Goal: Information Seeking & Learning: Learn about a topic

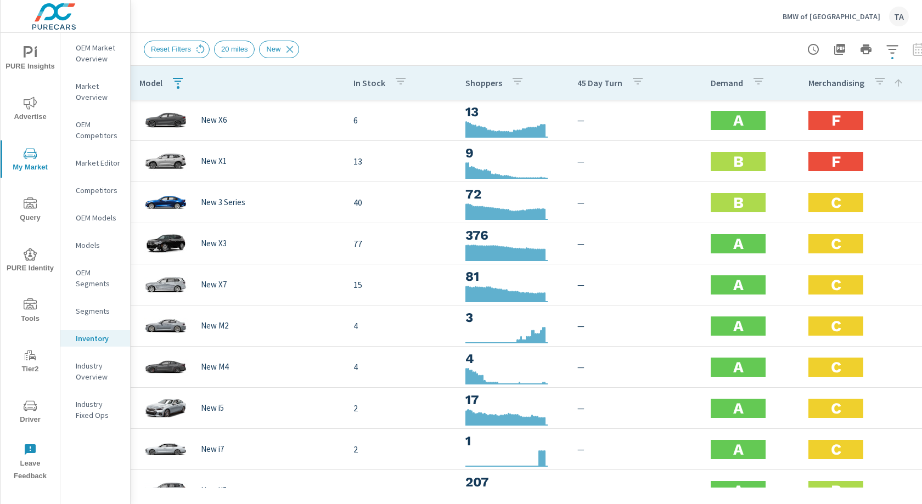
click at [30, 245] on button "PURE Identity" at bounding box center [30, 259] width 59 height 37
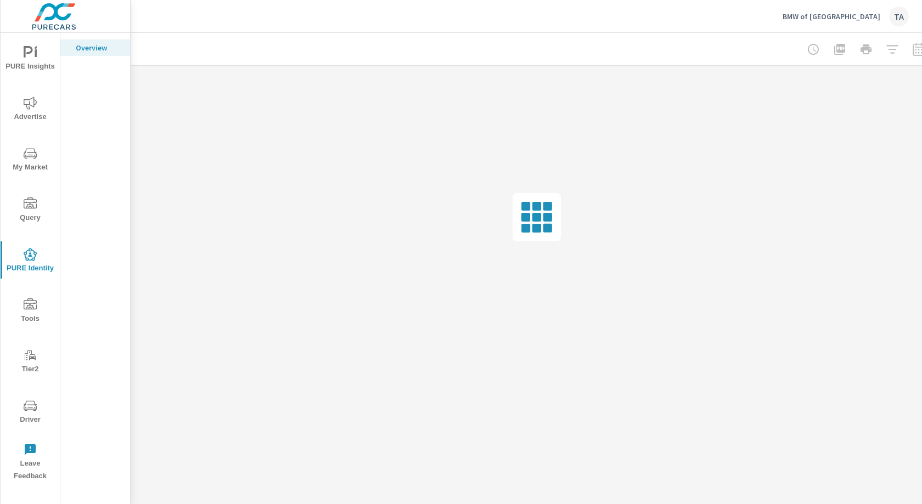
click at [30, 112] on span "Advertise" at bounding box center [30, 110] width 53 height 27
click at [99, 393] on p "Conversions" at bounding box center [99, 398] width 46 height 11
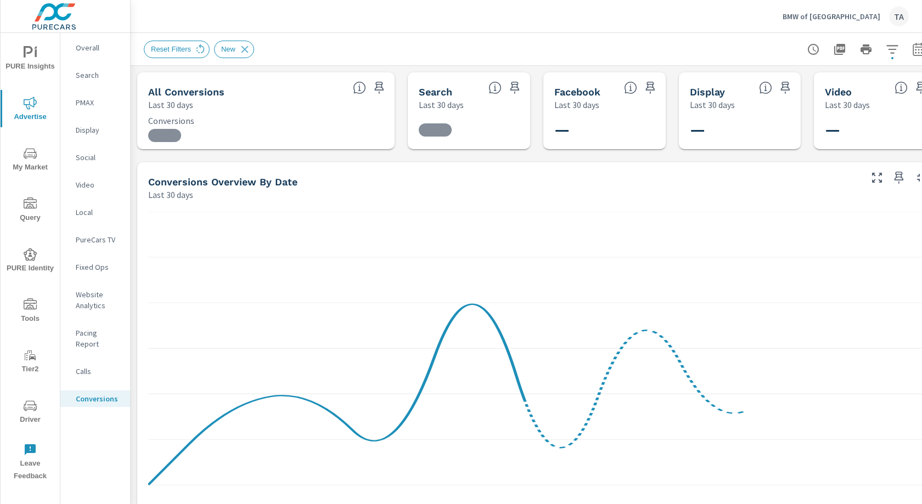
scroll to position [0, 20]
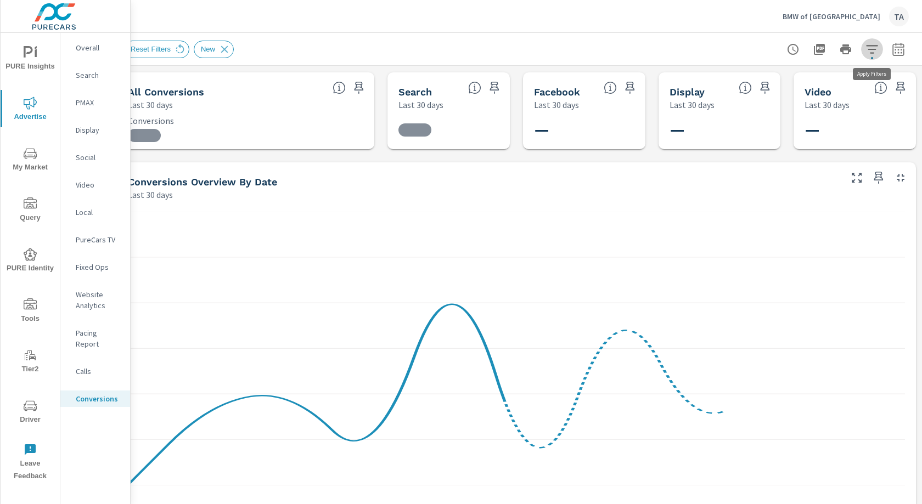
click at [874, 53] on icon "button" at bounding box center [871, 49] width 13 height 13
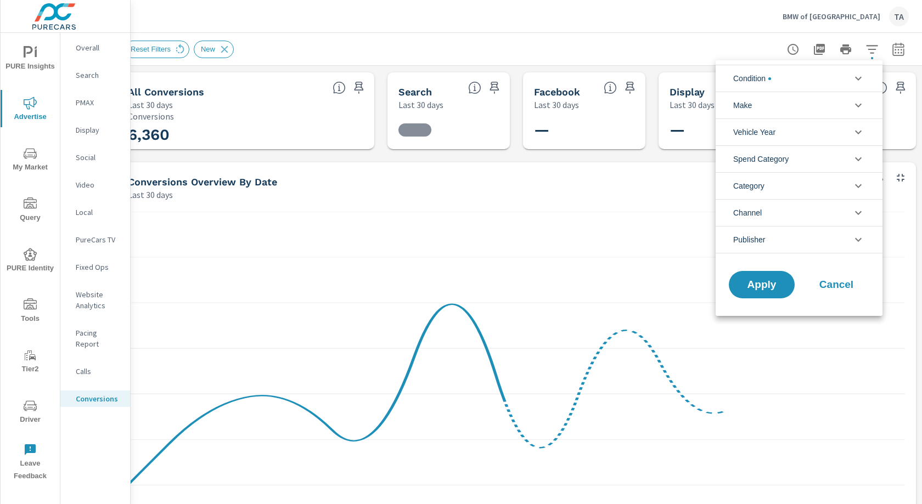
scroll to position [370, 0]
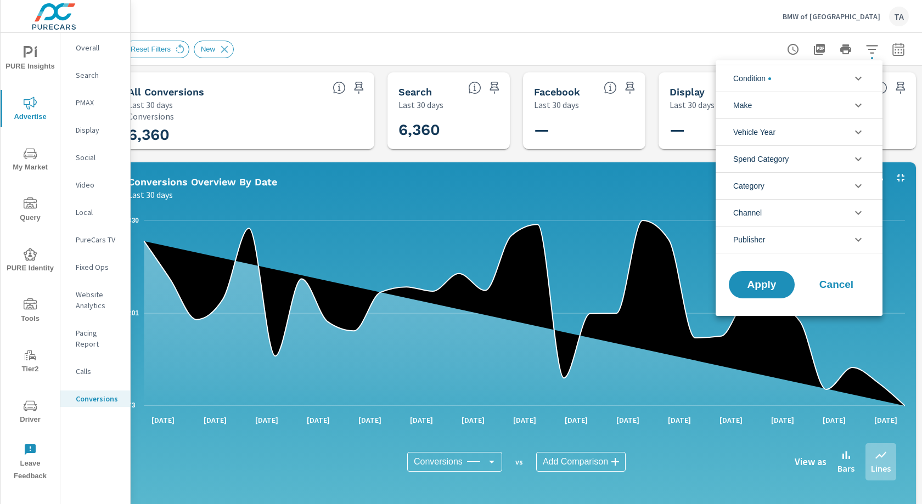
click at [806, 77] on li "Condition" at bounding box center [798, 78] width 167 height 27
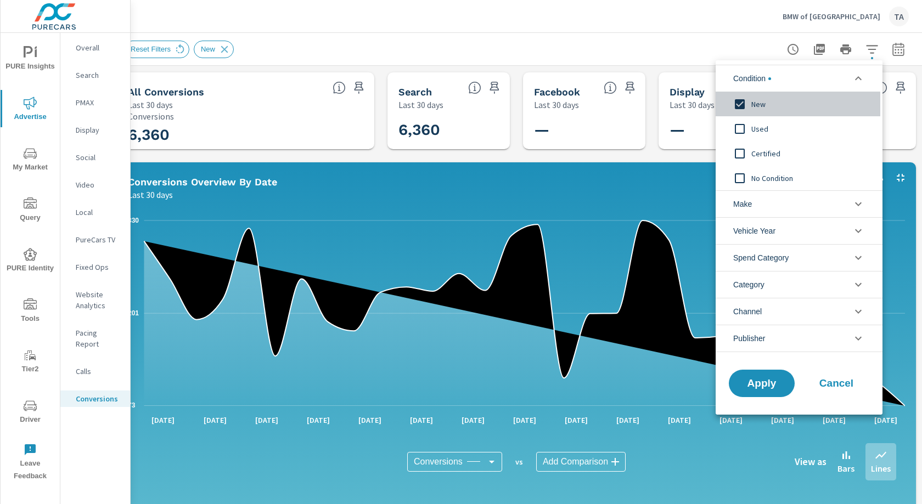
click at [739, 104] on input "filter options" at bounding box center [739, 104] width 23 height 23
click at [782, 310] on li "Channel" at bounding box center [798, 311] width 167 height 27
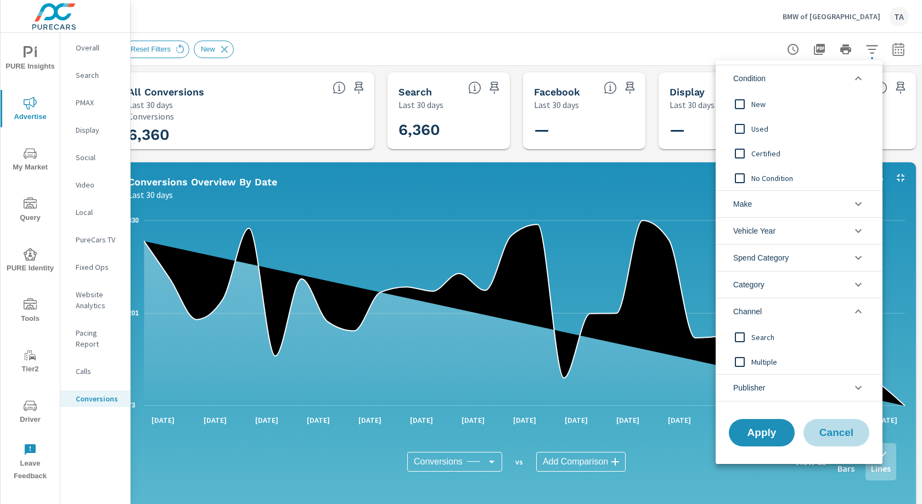
click at [818, 430] on span "Cancel" at bounding box center [836, 433] width 44 height 10
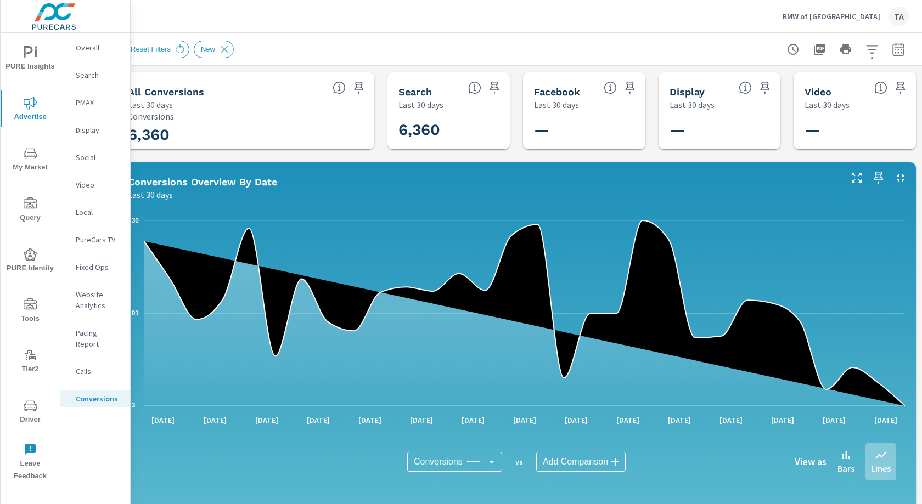
scroll to position [0, 0]
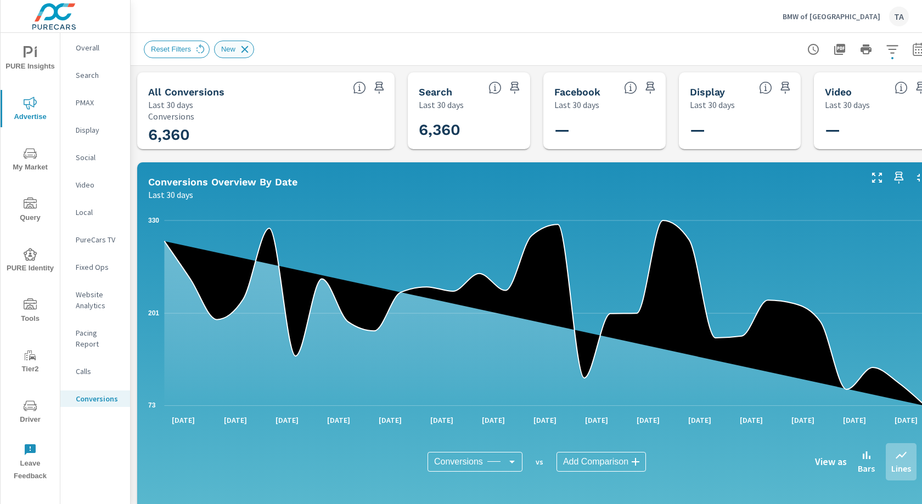
click at [241, 49] on icon at bounding box center [245, 49] width 12 height 12
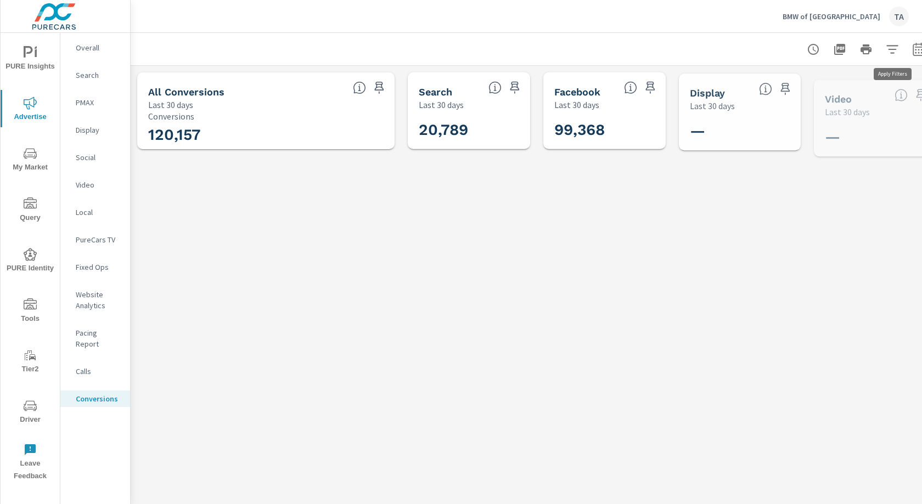
scroll to position [370, 0]
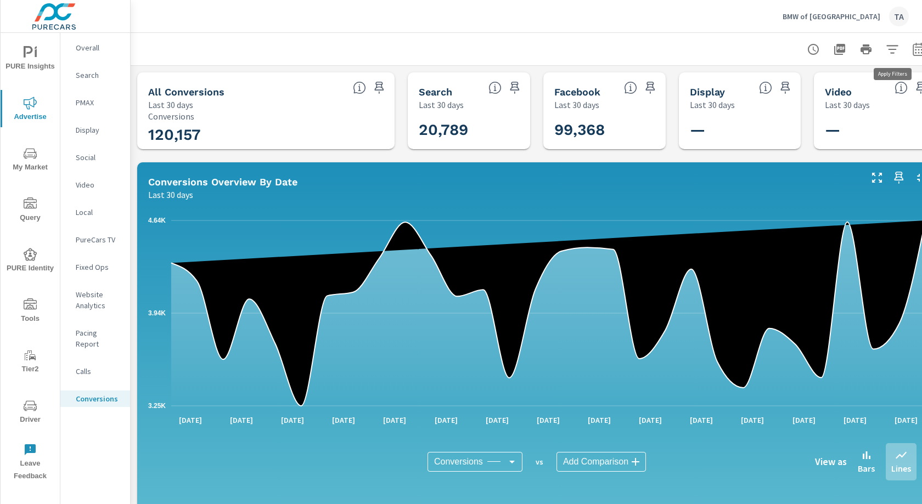
click at [890, 49] on icon "button" at bounding box center [892, 49] width 12 height 8
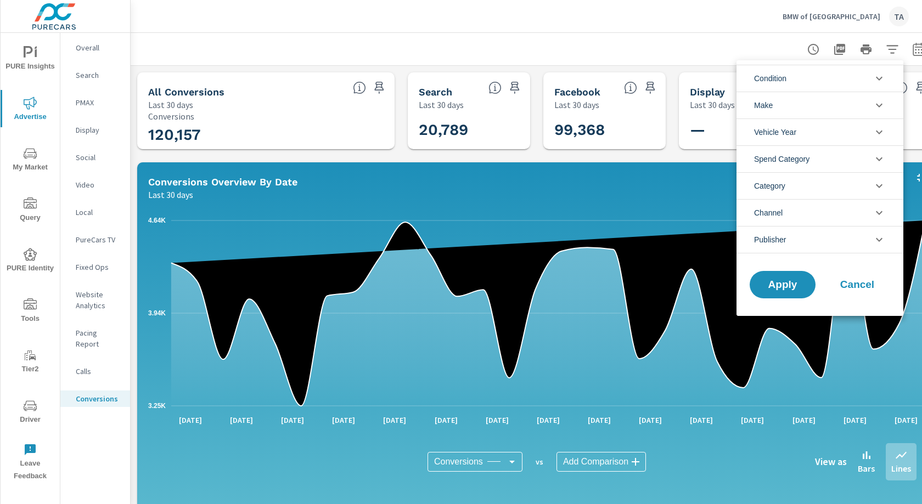
click at [914, 51] on div at bounding box center [461, 252] width 922 height 504
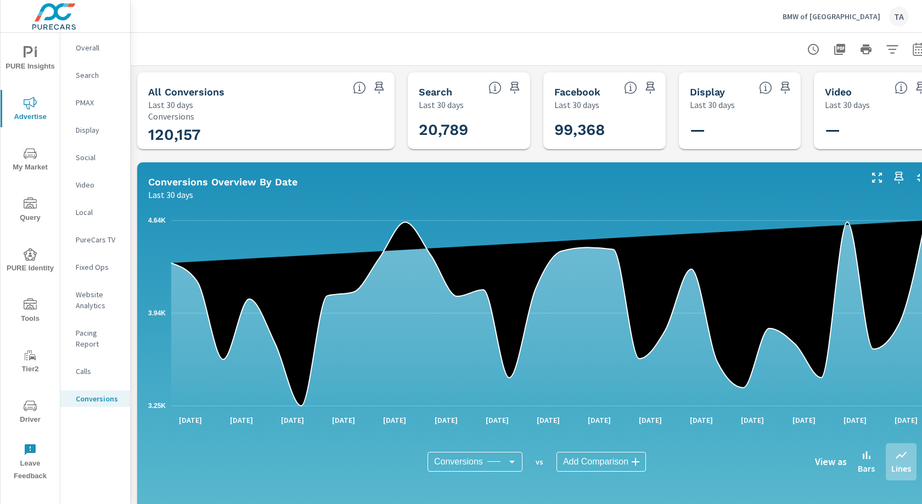
click at [919, 49] on icon "button" at bounding box center [918, 49] width 13 height 13
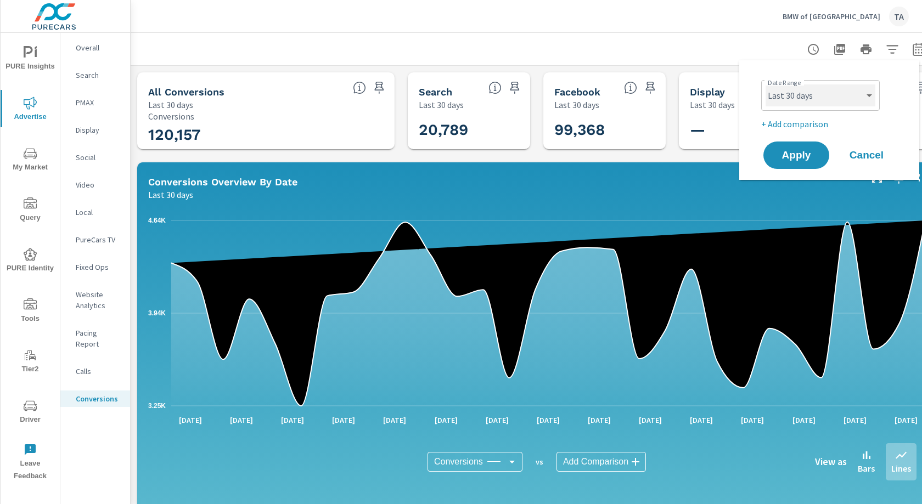
click at [786, 102] on select "Custom [DATE] Last week Last 7 days Last 14 days Last 30 days Last 45 days Last…" at bounding box center [820, 95] width 110 height 22
click at [765, 84] on select "Custom [DATE] Last week Last 7 days Last 14 days Last 30 days Last 45 days Last…" at bounding box center [820, 95] width 110 height 22
select select "Last month"
click at [799, 159] on span "Apply" at bounding box center [795, 155] width 45 height 10
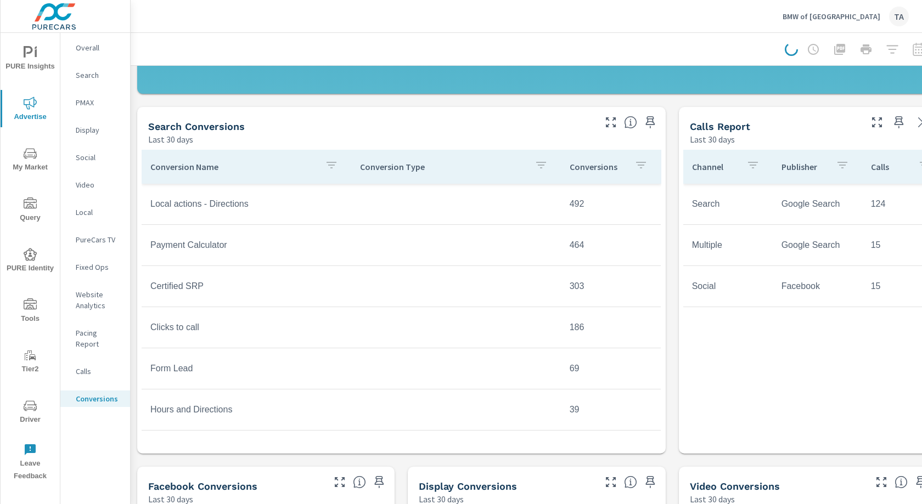
scroll to position [447, 0]
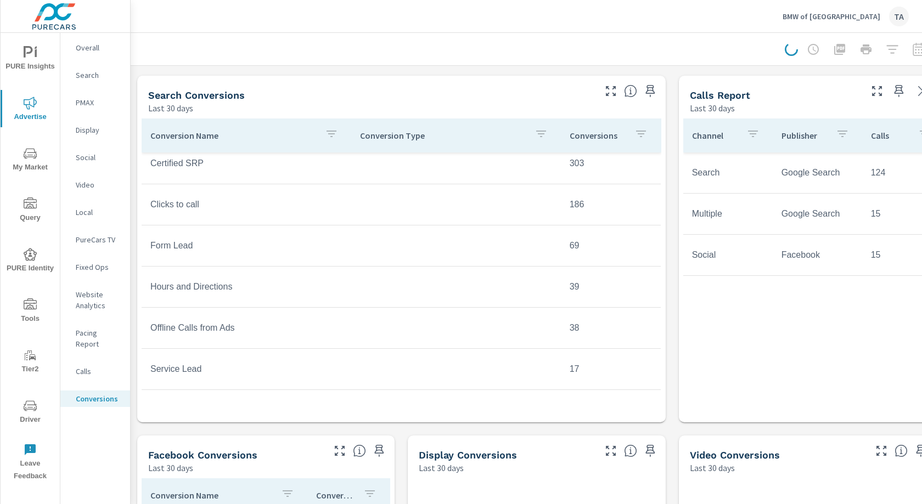
scroll to position [453, 0]
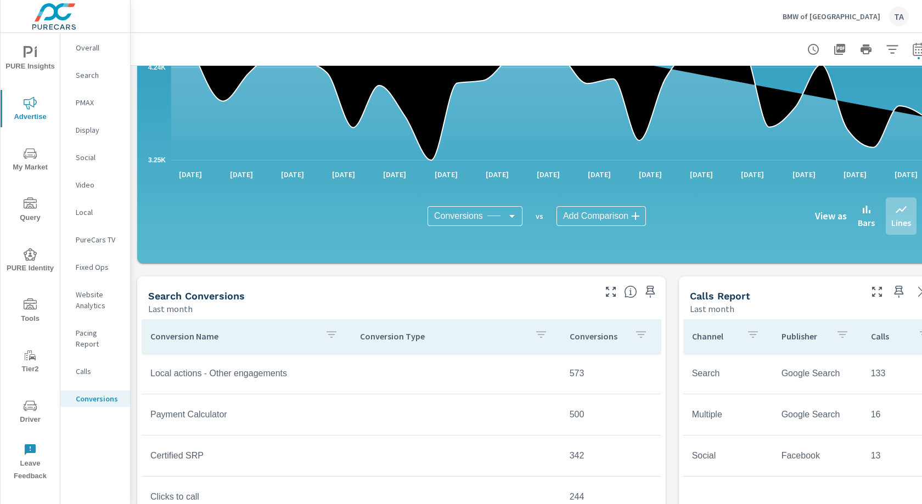
scroll to position [454, 0]
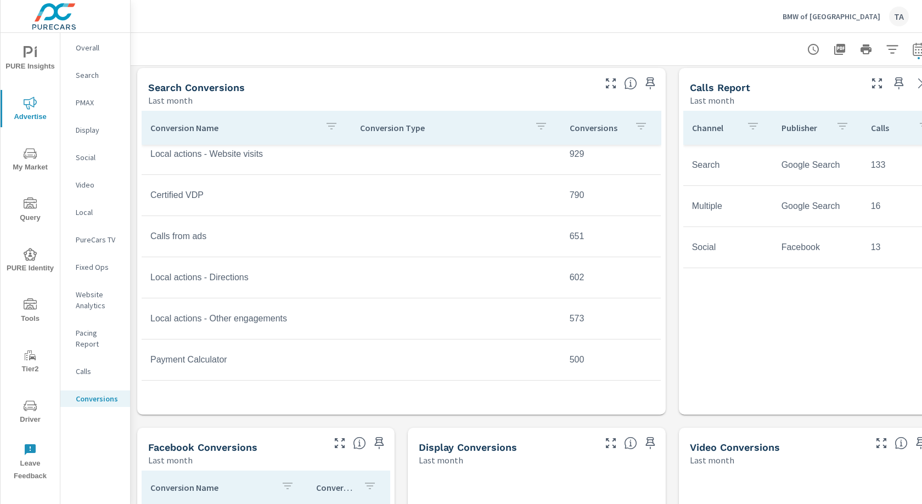
scroll to position [182, 0]
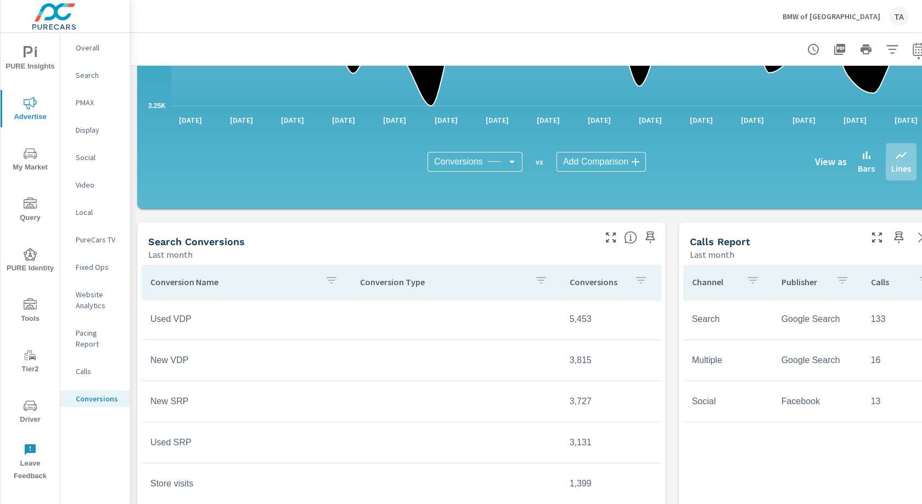
scroll to position [310, 0]
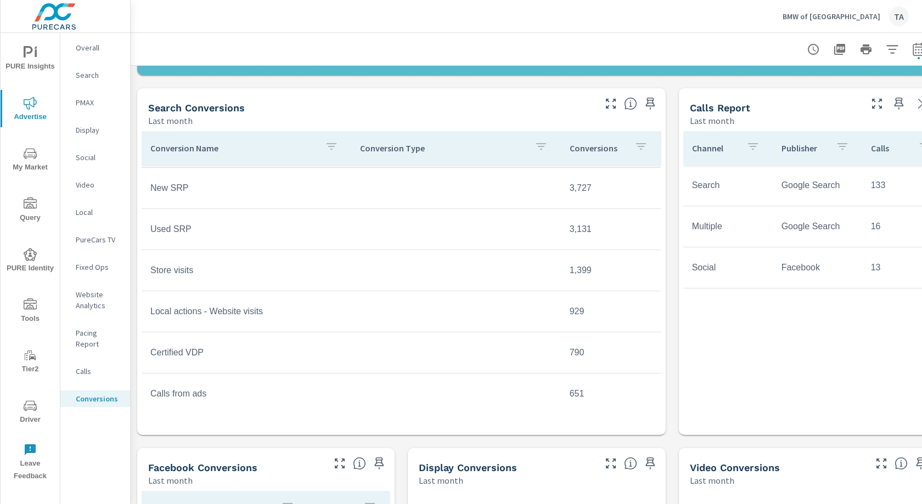
scroll to position [443, 0]
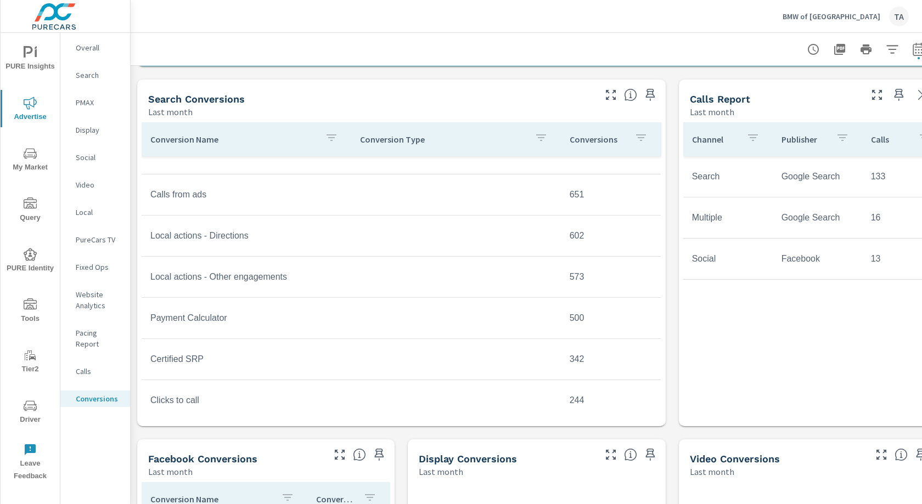
scroll to position [288, 0]
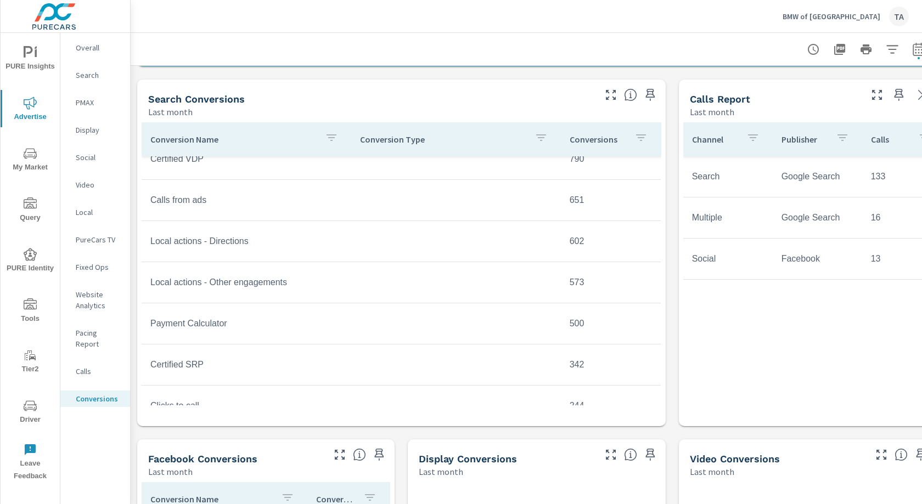
scroll to position [266, 0]
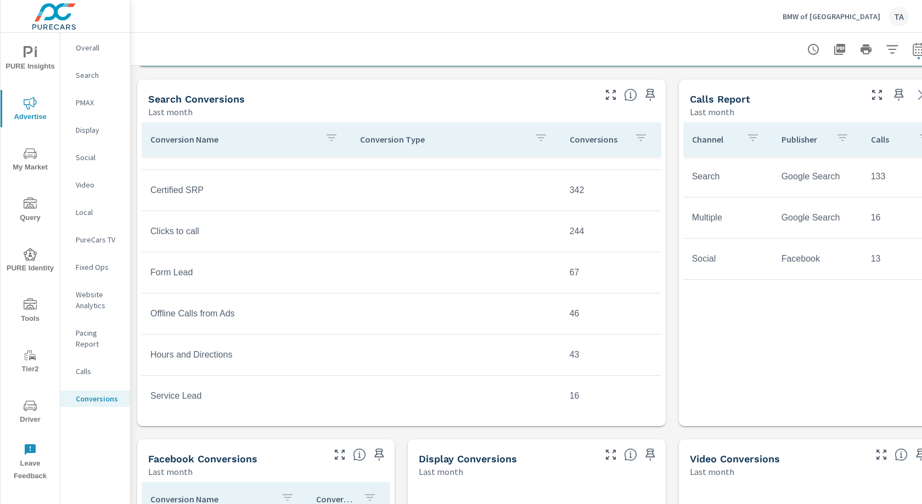
scroll to position [440, 0]
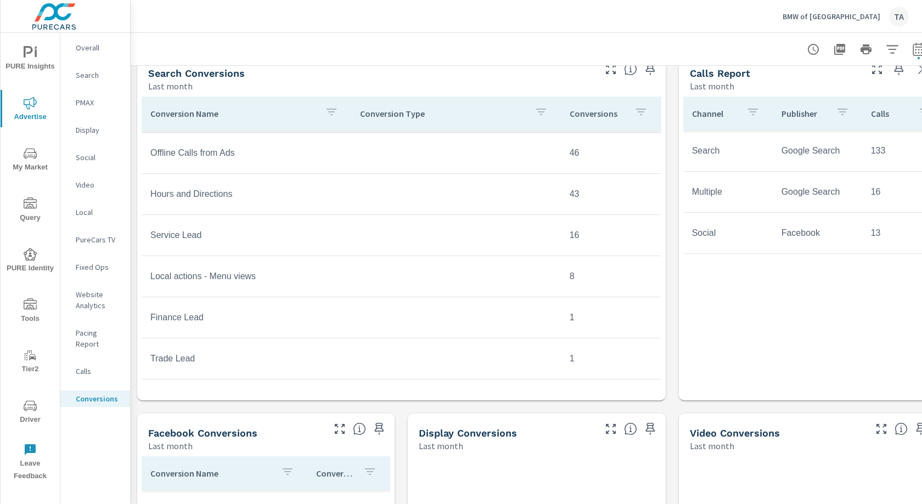
scroll to position [470, 0]
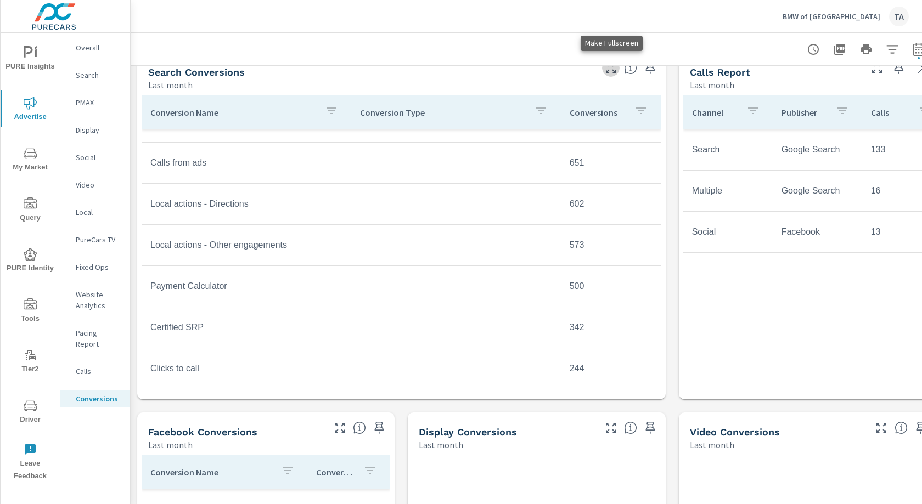
click at [613, 67] on icon "button" at bounding box center [610, 67] width 13 height 13
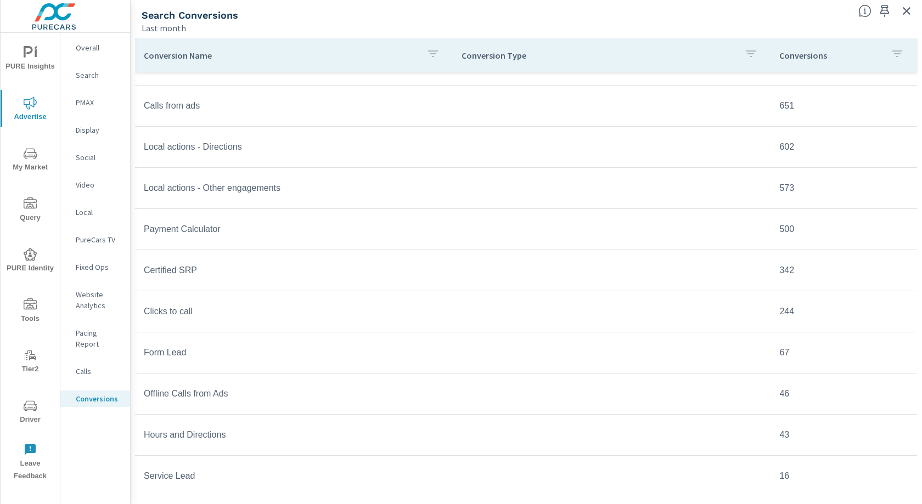
scroll to position [195, 0]
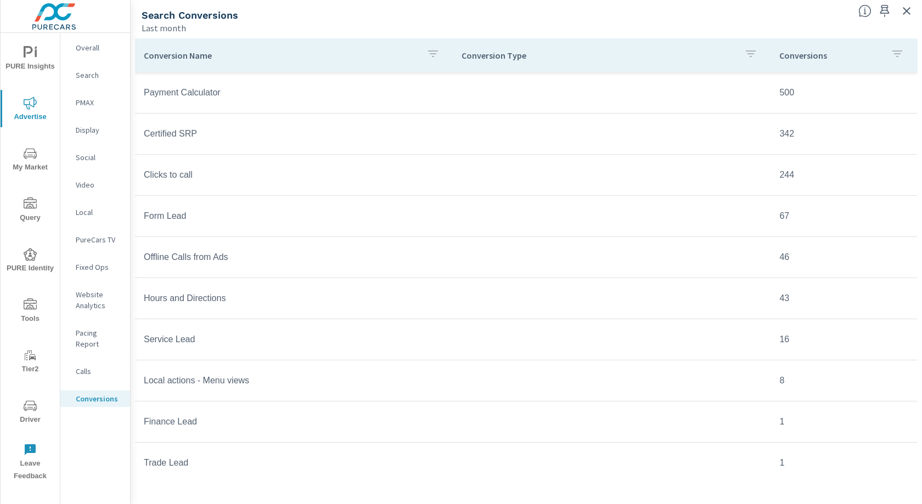
scroll to position [412, 0]
click at [25, 60] on span "PURE Insights" at bounding box center [30, 59] width 53 height 27
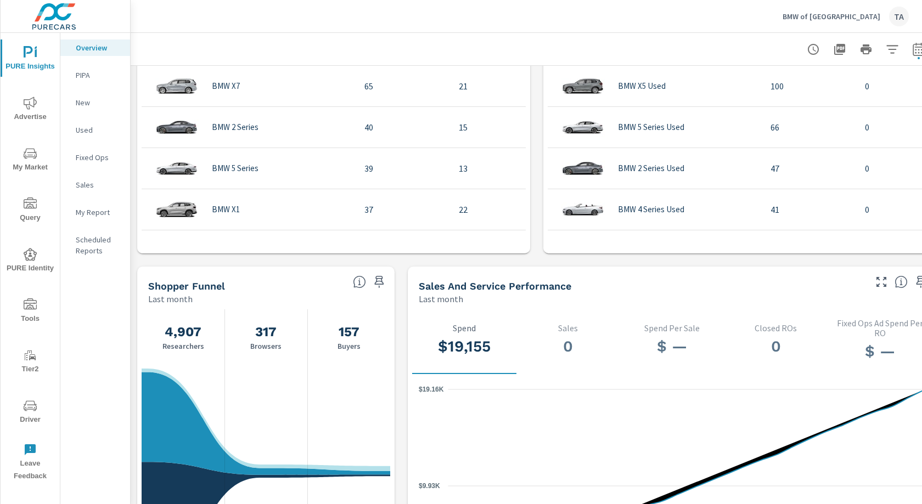
scroll to position [986, 0]
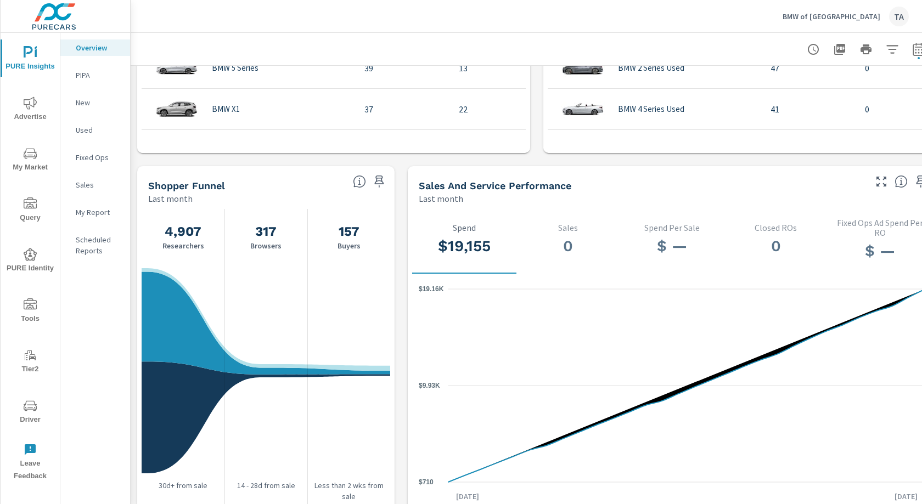
click at [20, 103] on span "Advertise" at bounding box center [30, 110] width 53 height 27
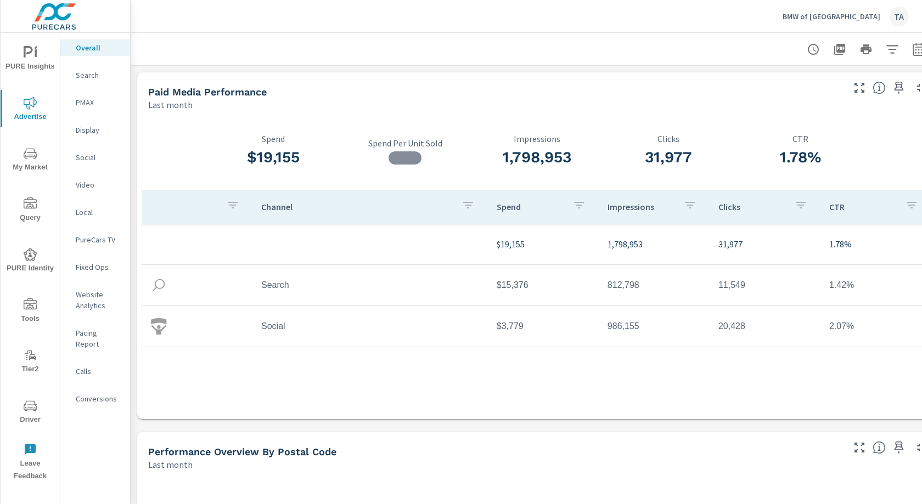
scroll to position [0, 20]
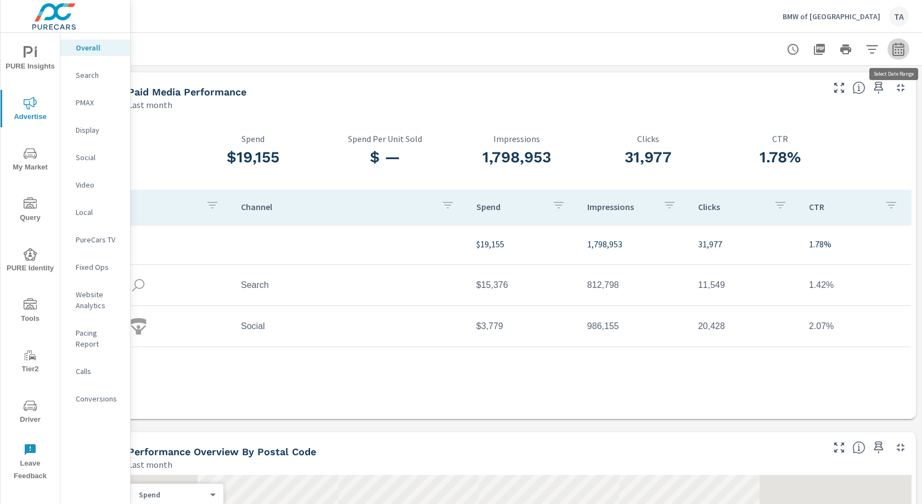
click at [895, 49] on icon "button" at bounding box center [897, 49] width 13 height 13
select select "Last month"
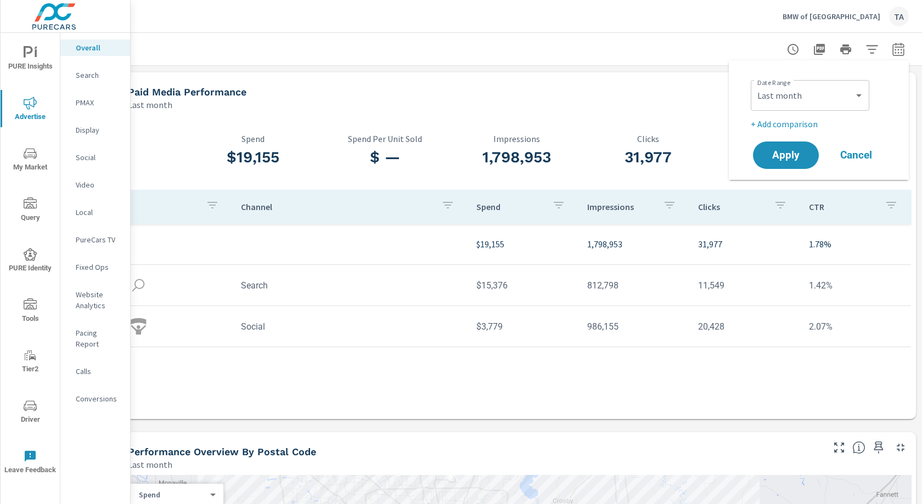
click at [670, 87] on div "Paid Media Performance" at bounding box center [474, 92] width 693 height 13
click at [103, 78] on p "Search" at bounding box center [99, 75] width 46 height 11
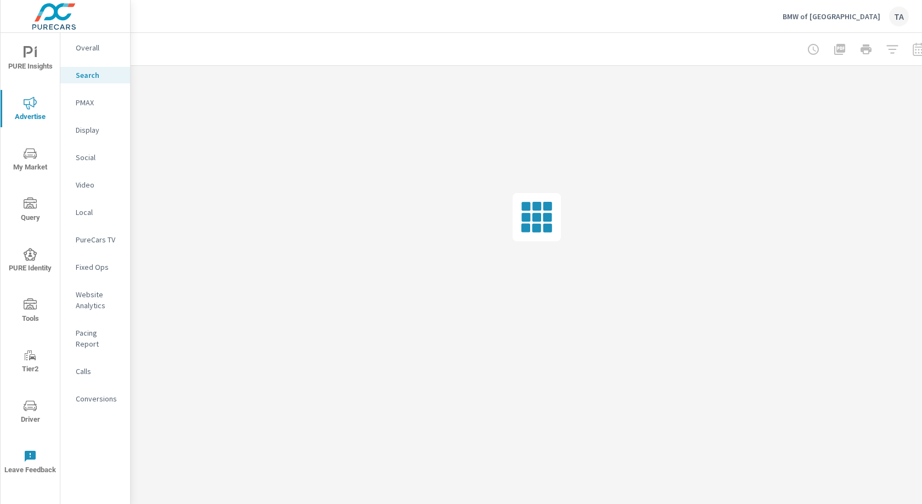
click at [92, 101] on p "PMAX" at bounding box center [99, 102] width 46 height 11
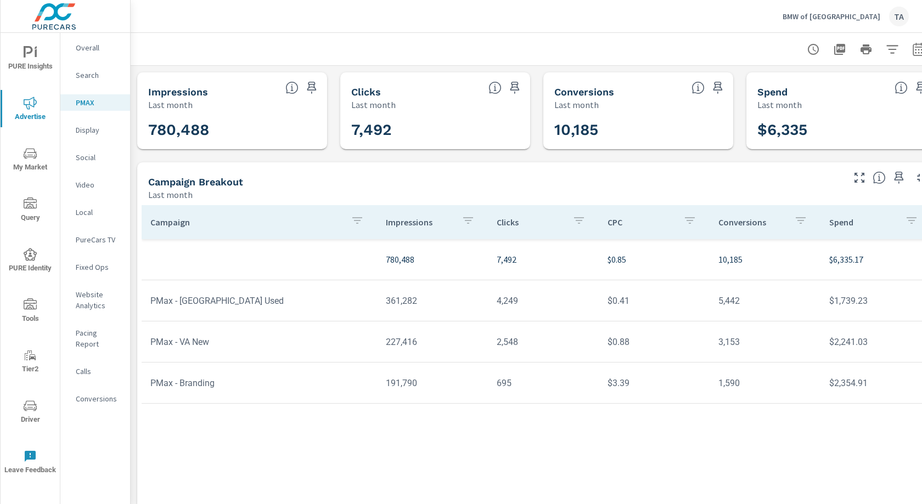
scroll to position [12, 0]
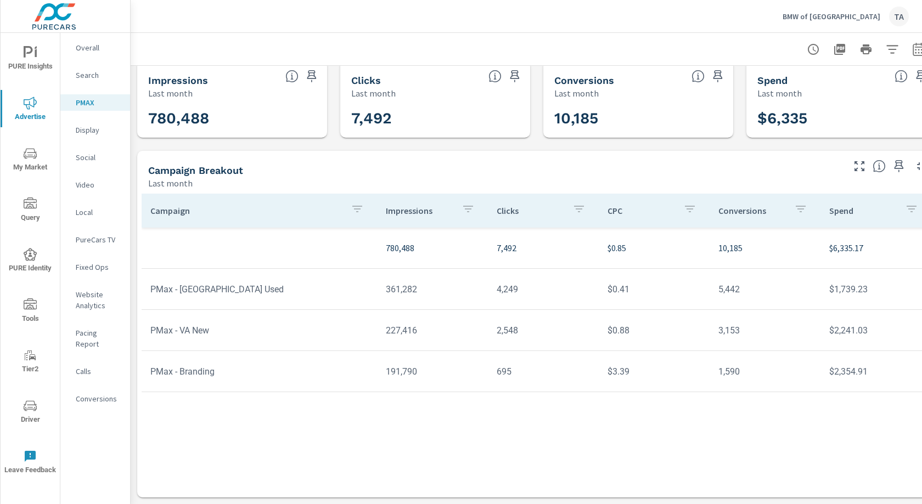
click at [88, 83] on nav "Overall Search PMAX Display Social Video Local PureCars TV Fixed Ops Website An…" at bounding box center [95, 227] width 70 height 389
click at [97, 70] on p "Search" at bounding box center [99, 75] width 46 height 11
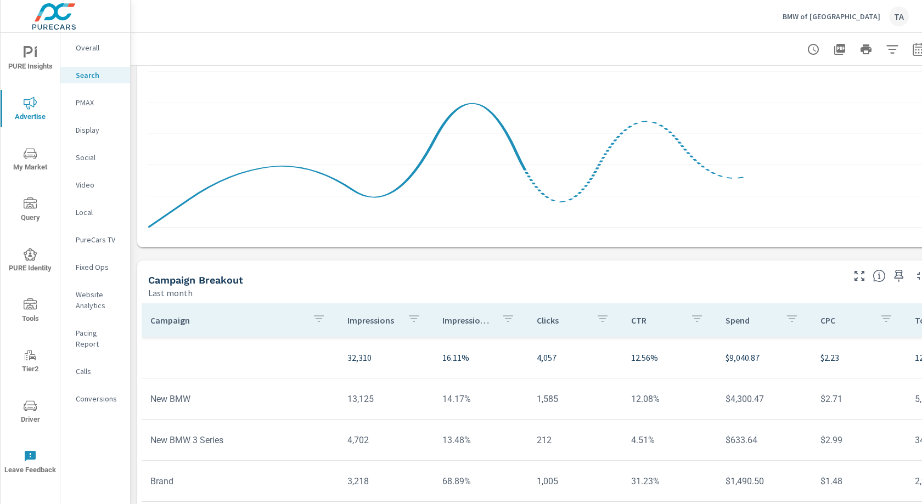
scroll to position [731, 0]
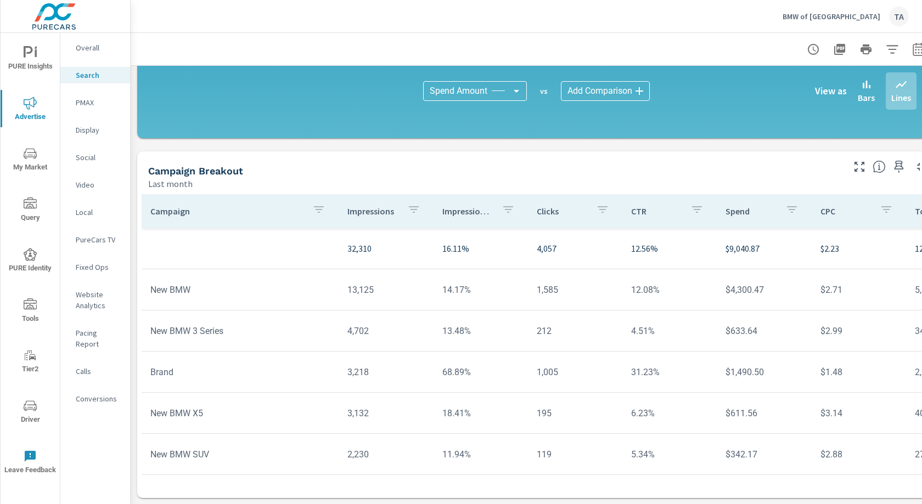
click at [87, 92] on nav "Overall Search PMAX Display Social Video Local PureCars TV Fixed Ops Website An…" at bounding box center [95, 227] width 70 height 389
click at [93, 110] on div "PMAX" at bounding box center [95, 102] width 70 height 16
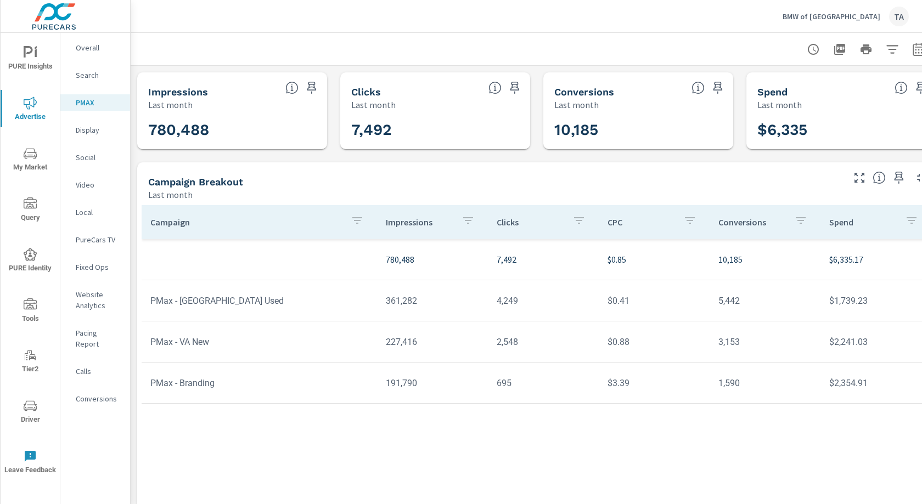
click at [97, 157] on p "Social" at bounding box center [99, 157] width 46 height 11
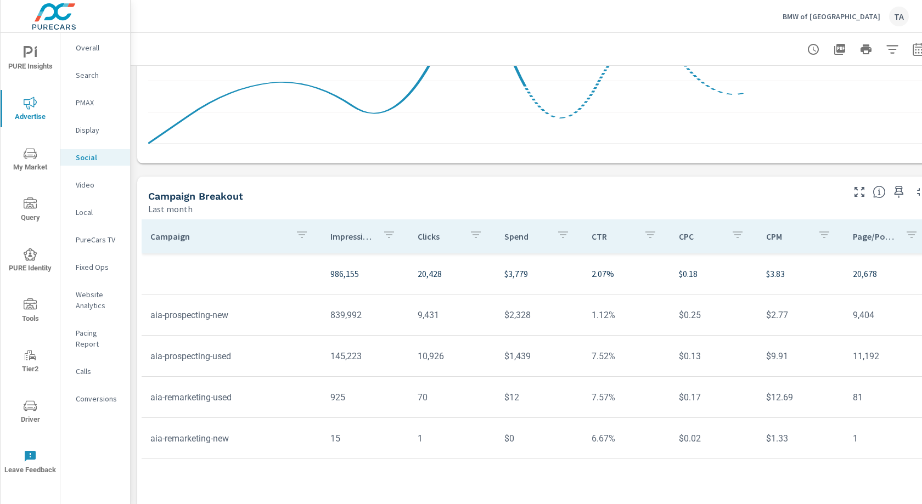
scroll to position [281, 0]
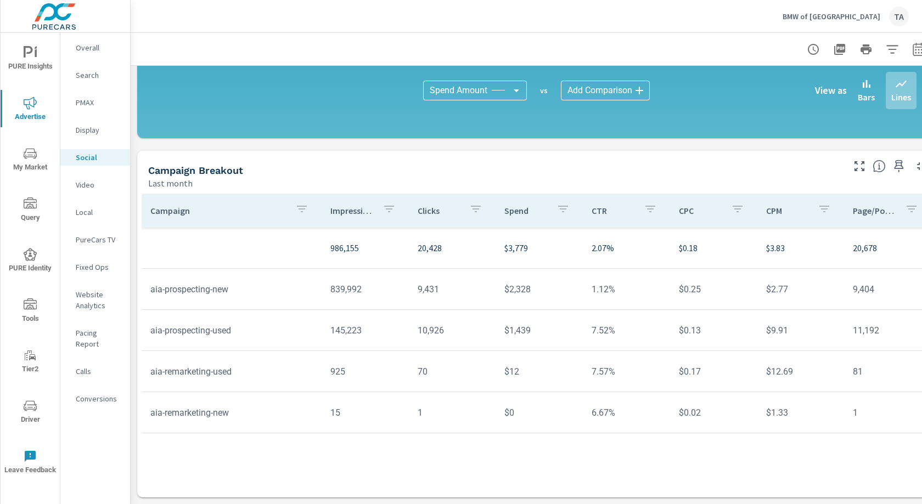
click at [26, 276] on button "PURE Identity" at bounding box center [30, 259] width 59 height 37
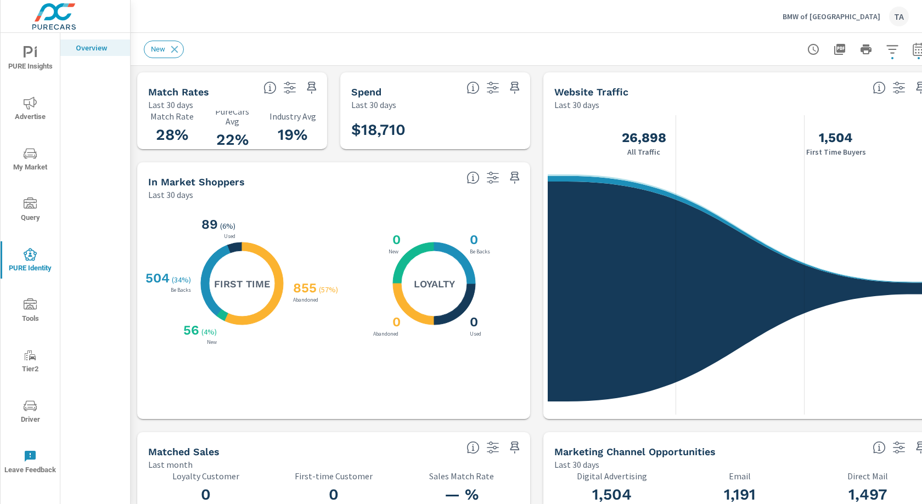
click at [917, 46] on icon "button" at bounding box center [918, 48] width 12 height 13
select select "Last month"
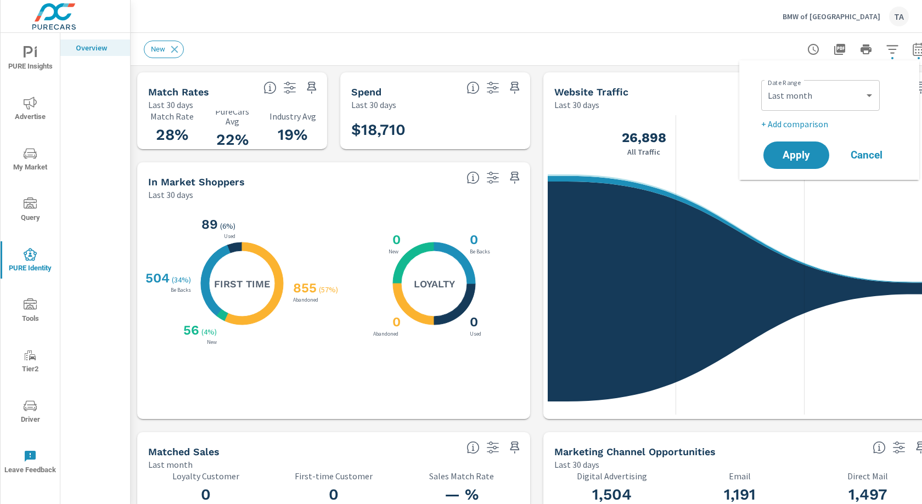
click at [447, 63] on div "New" at bounding box center [537, 49] width 786 height 32
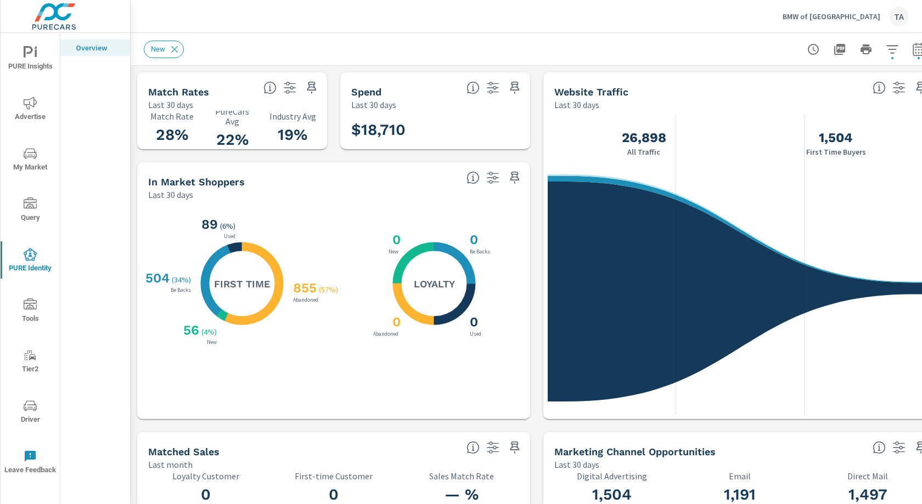
scroll to position [0, 20]
